Goal: Task Accomplishment & Management: Use online tool/utility

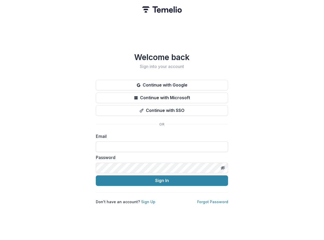
click at [125, 143] on input at bounding box center [162, 147] width 132 height 11
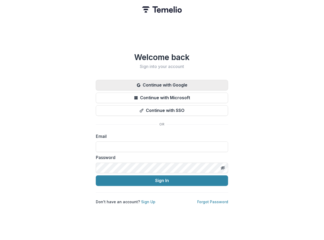
click at [147, 88] on button "Continue with Google" at bounding box center [162, 85] width 132 height 11
click at [147, 85] on button "Continue with Google" at bounding box center [162, 85] width 132 height 11
